Goal: Information Seeking & Learning: Check status

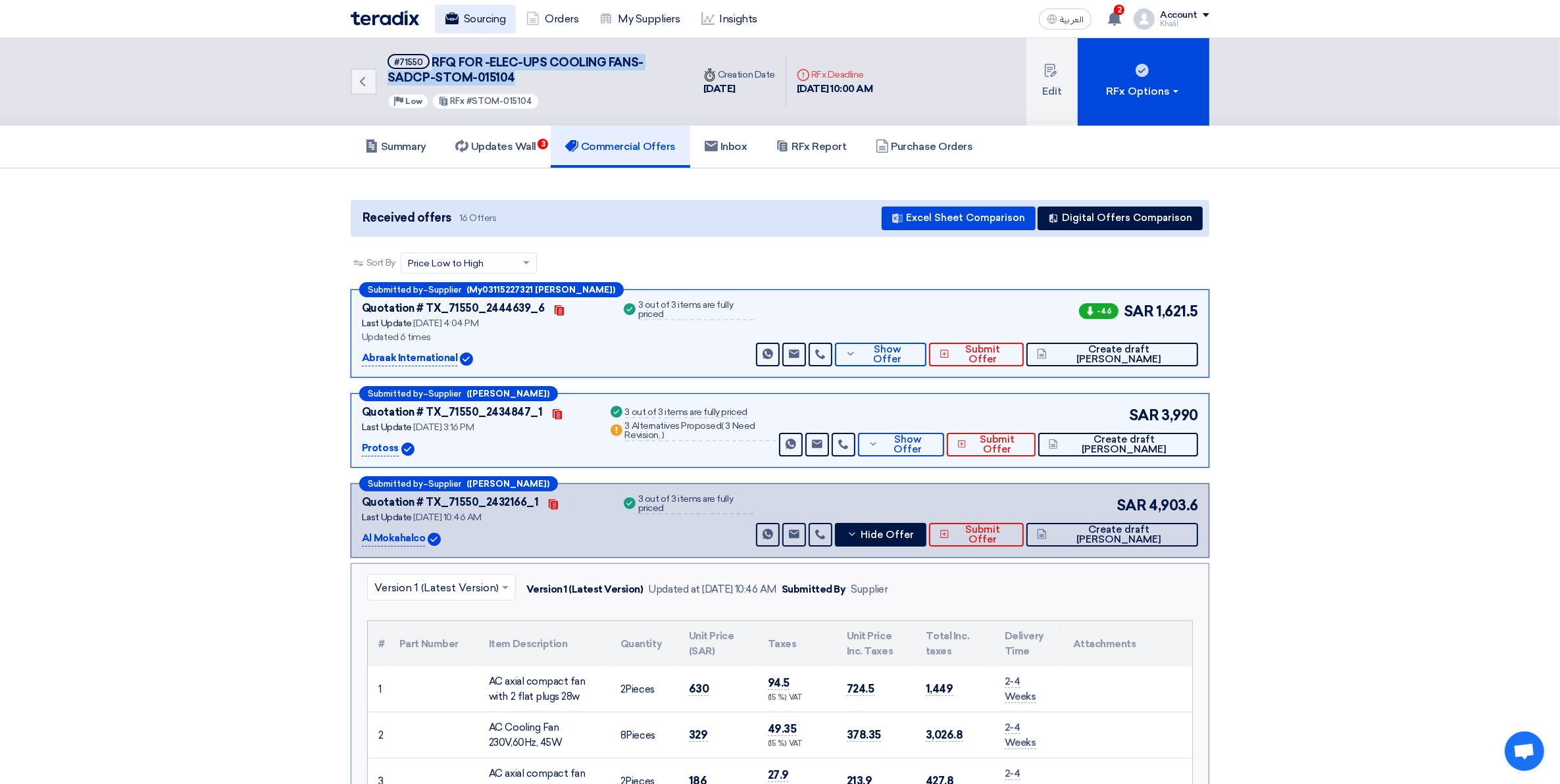
click at [456, 21] on use at bounding box center [451, 18] width 13 height 12
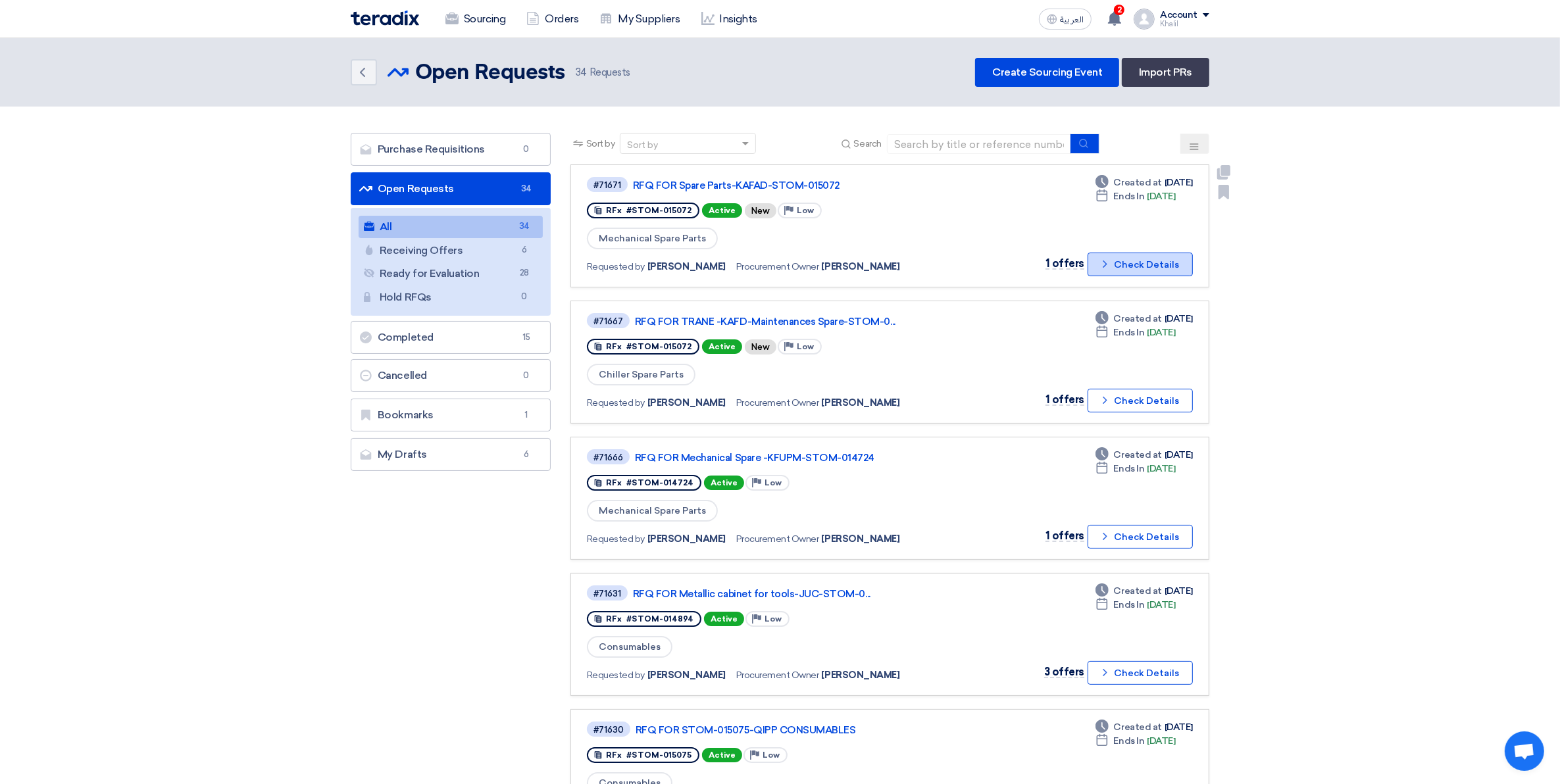
click at [1110, 266] on icon "Check details" at bounding box center [1104, 264] width 12 height 12
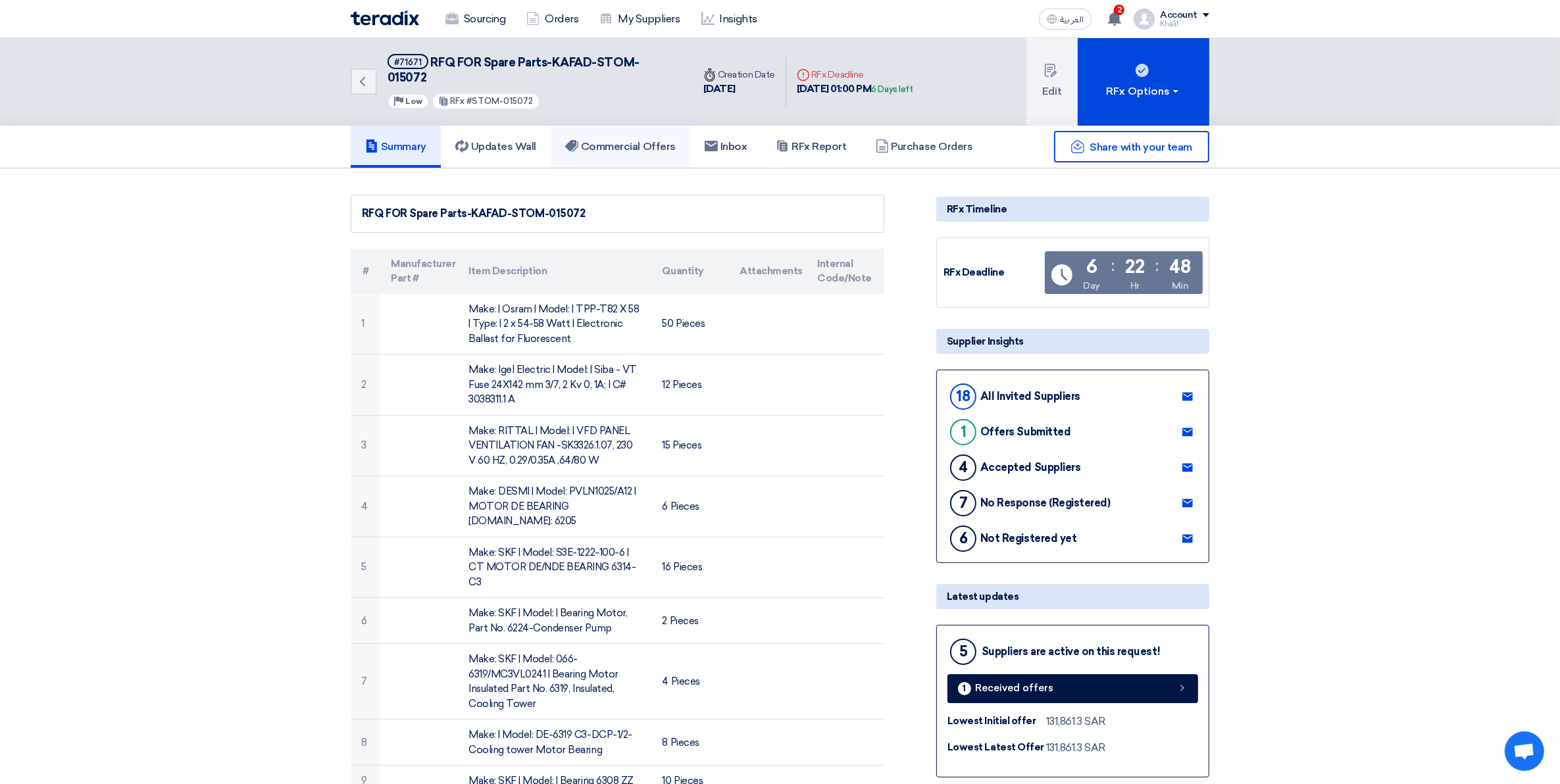
click at [639, 140] on h5 "Commercial Offers" at bounding box center [620, 146] width 110 height 13
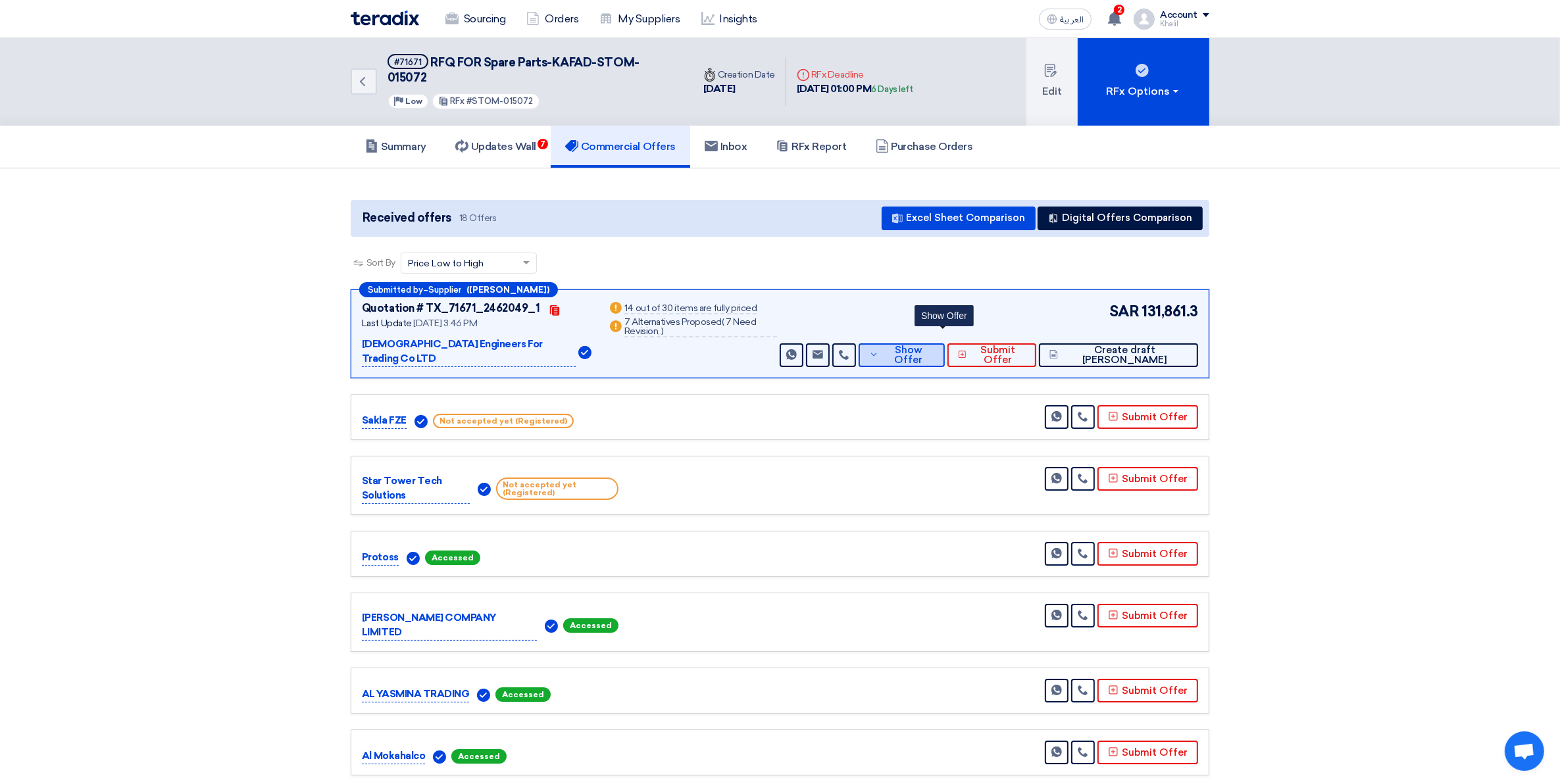
click at [927, 345] on span "Show Offer" at bounding box center [908, 355] width 52 height 20
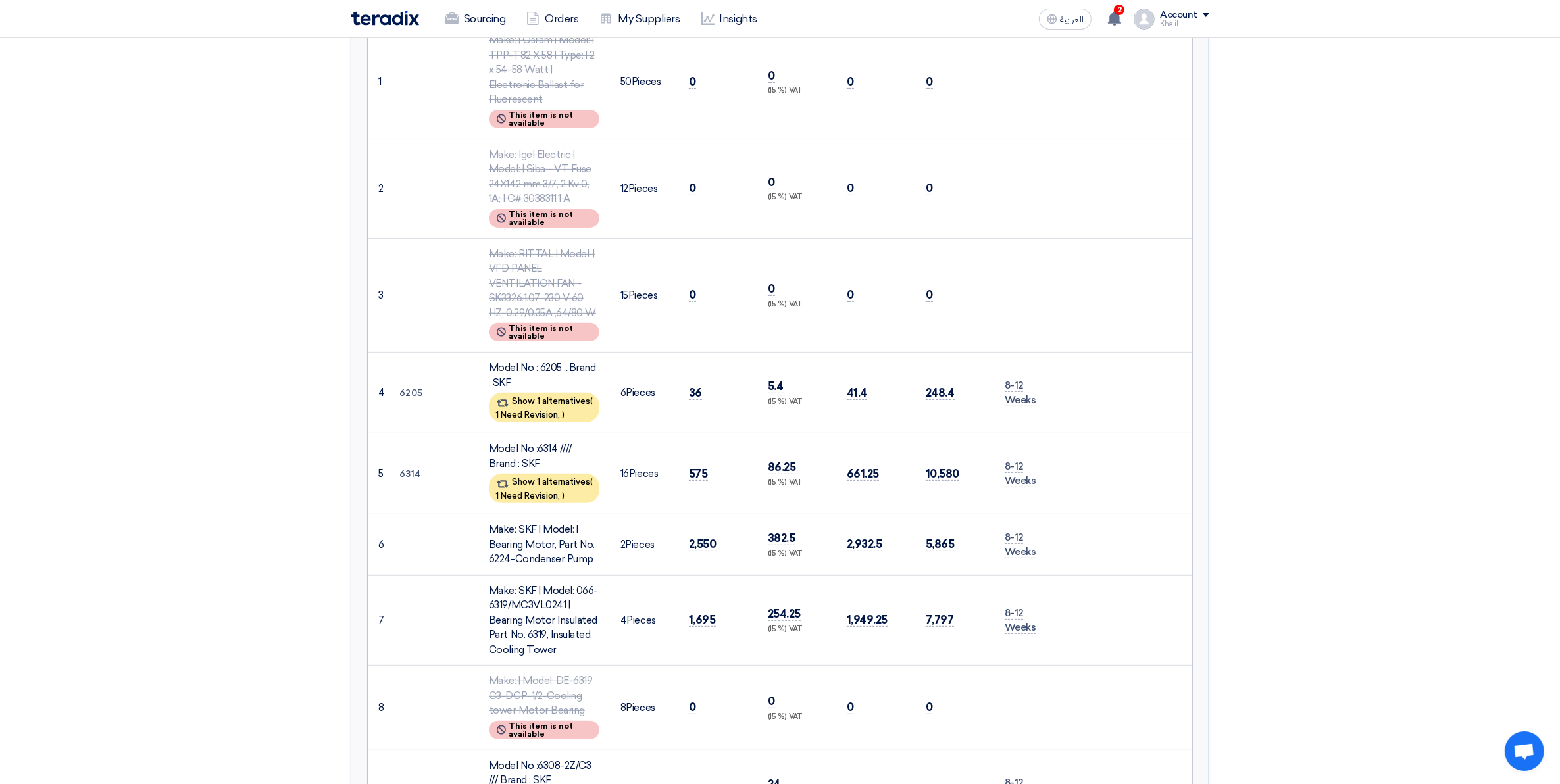
scroll to position [575, 0]
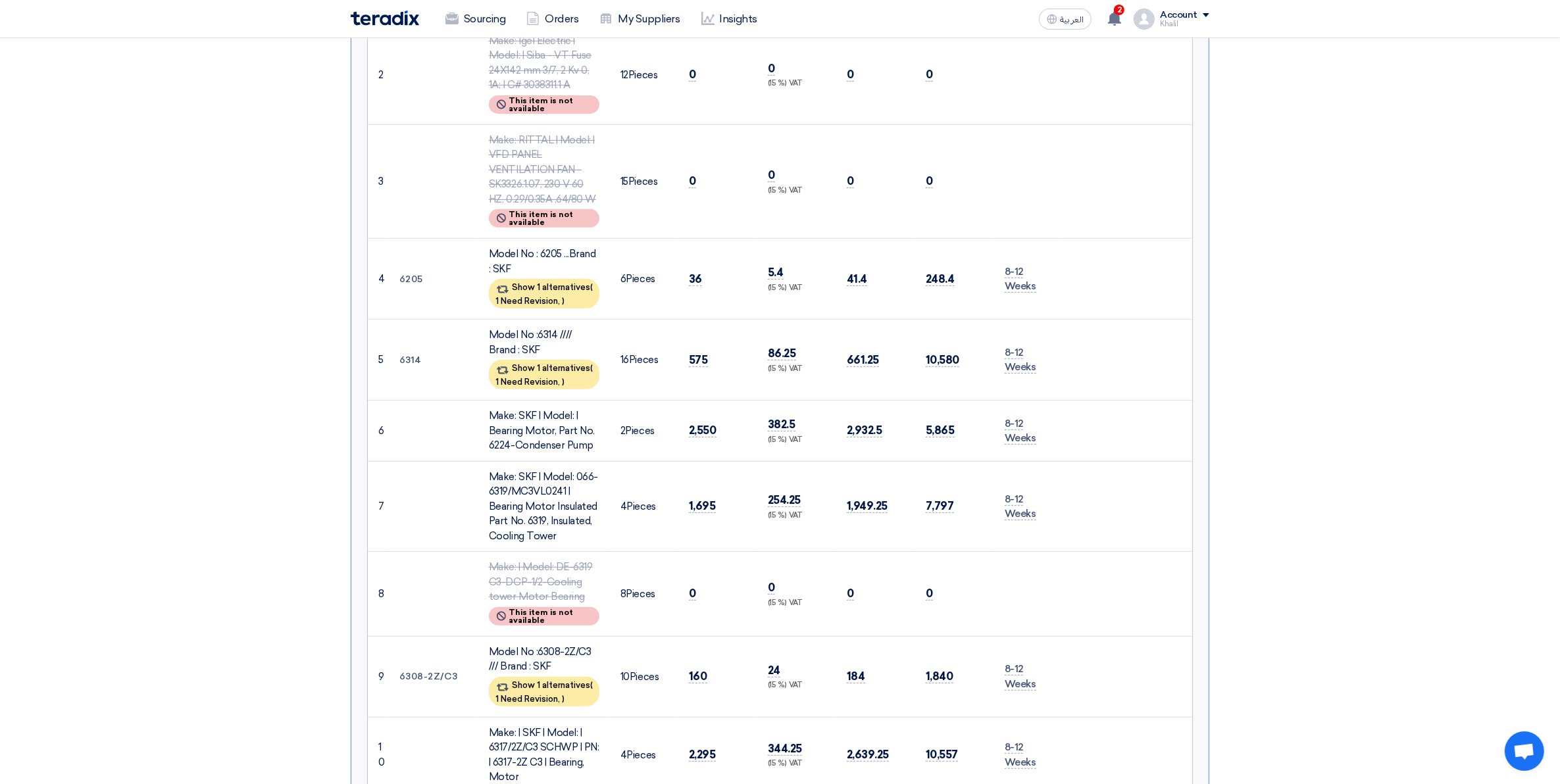
drag, startPoint x: 487, startPoint y: 201, endPoint x: 574, endPoint y: 215, distance: 88.1
click at [574, 239] on td "Model No : 6205 ...Brand : SKF Show 1 alternatives ( 1 Need Revision, )" at bounding box center [544, 279] width 132 height 81
copy div "Model No : 6205 ...Brand : SKF"
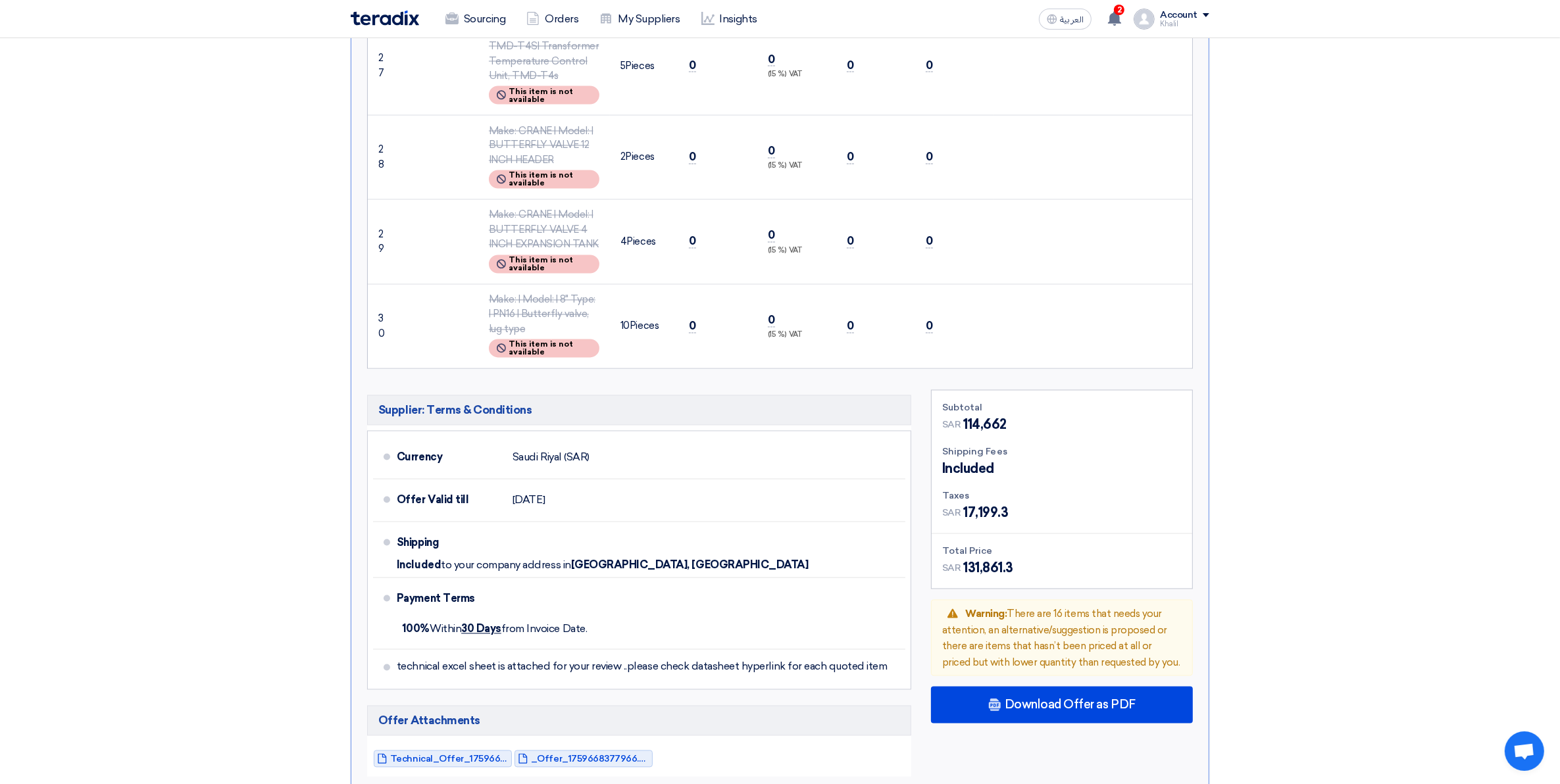
scroll to position [3207, 0]
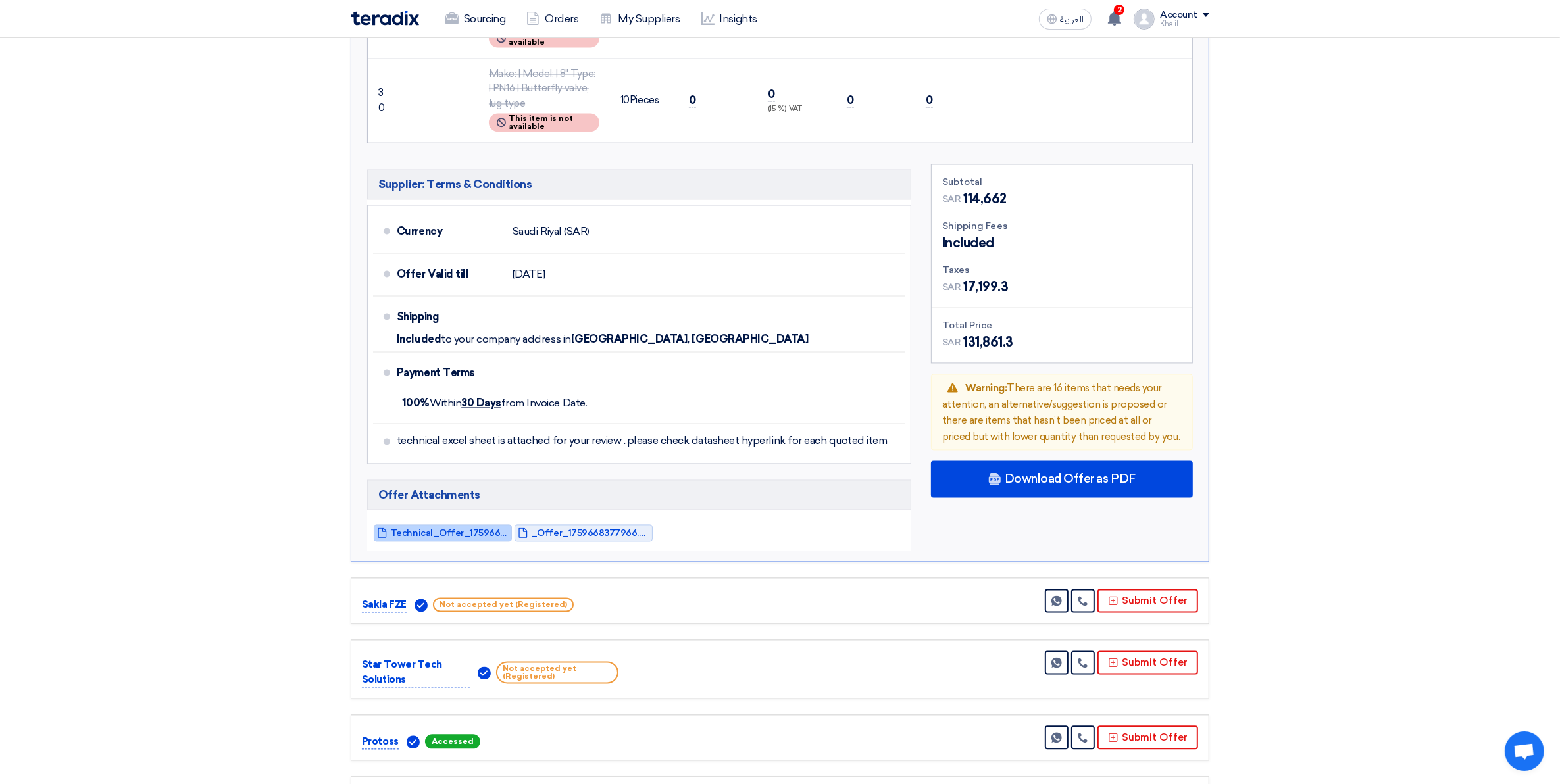
click at [475, 528] on span "Technical_Offer_1759668232987.pdf" at bounding box center [449, 533] width 119 height 10
